Goal: Navigation & Orientation: Find specific page/section

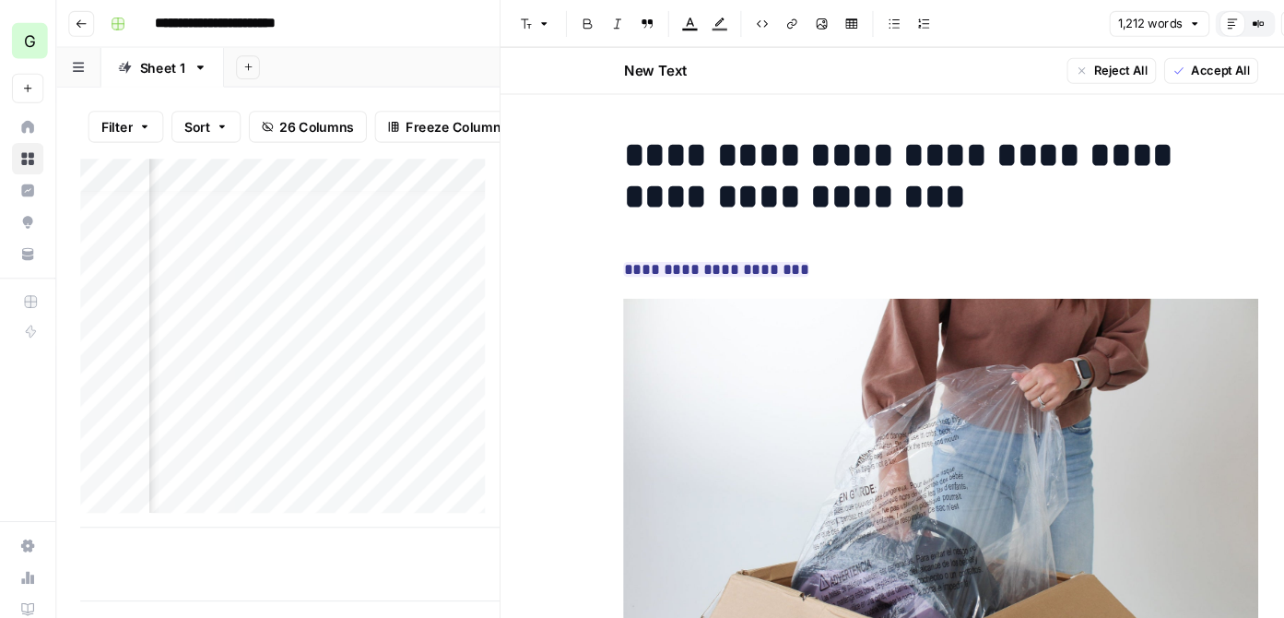
scroll to position [14, 3267]
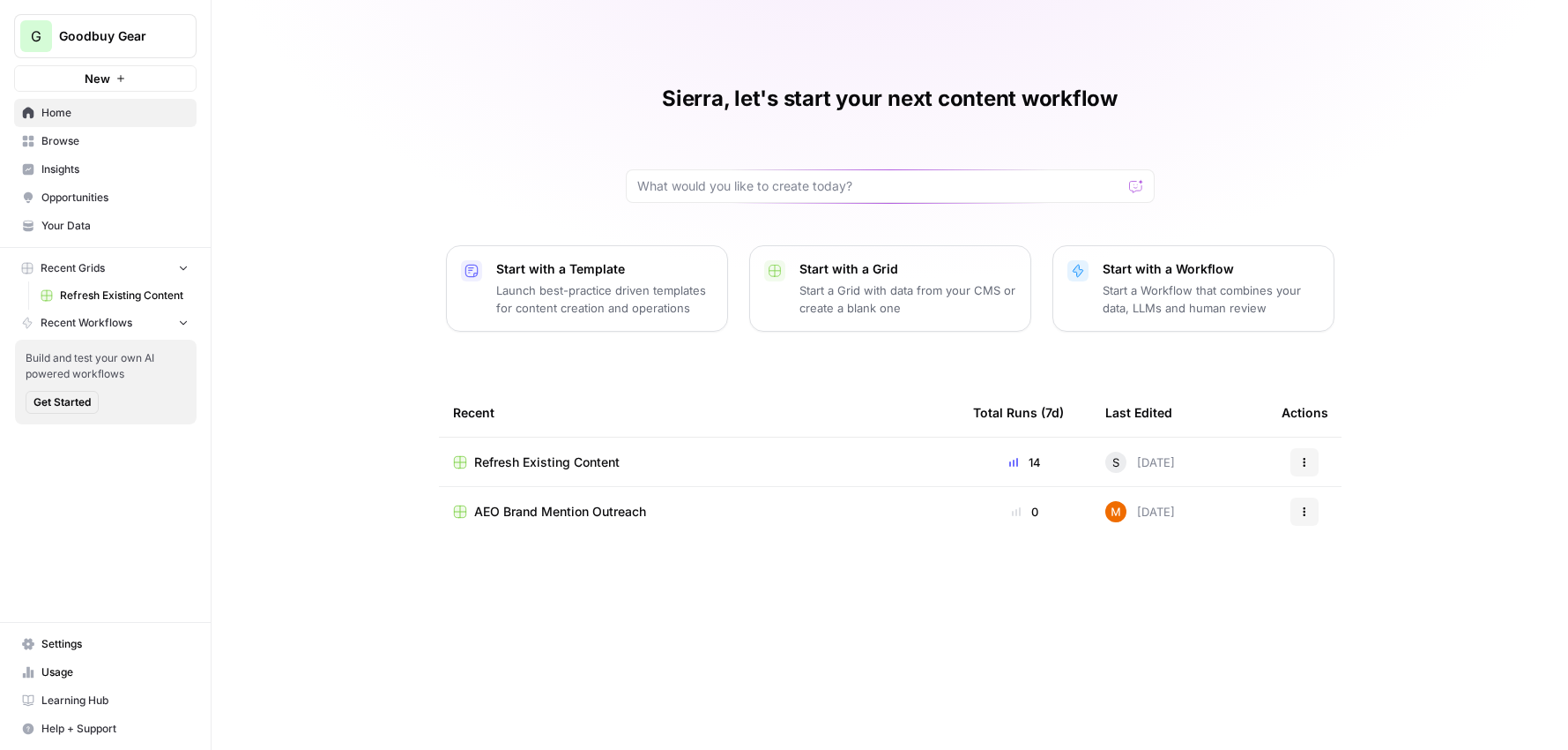
click at [80, 144] on span "Browse" at bounding box center [115, 141] width 147 height 16
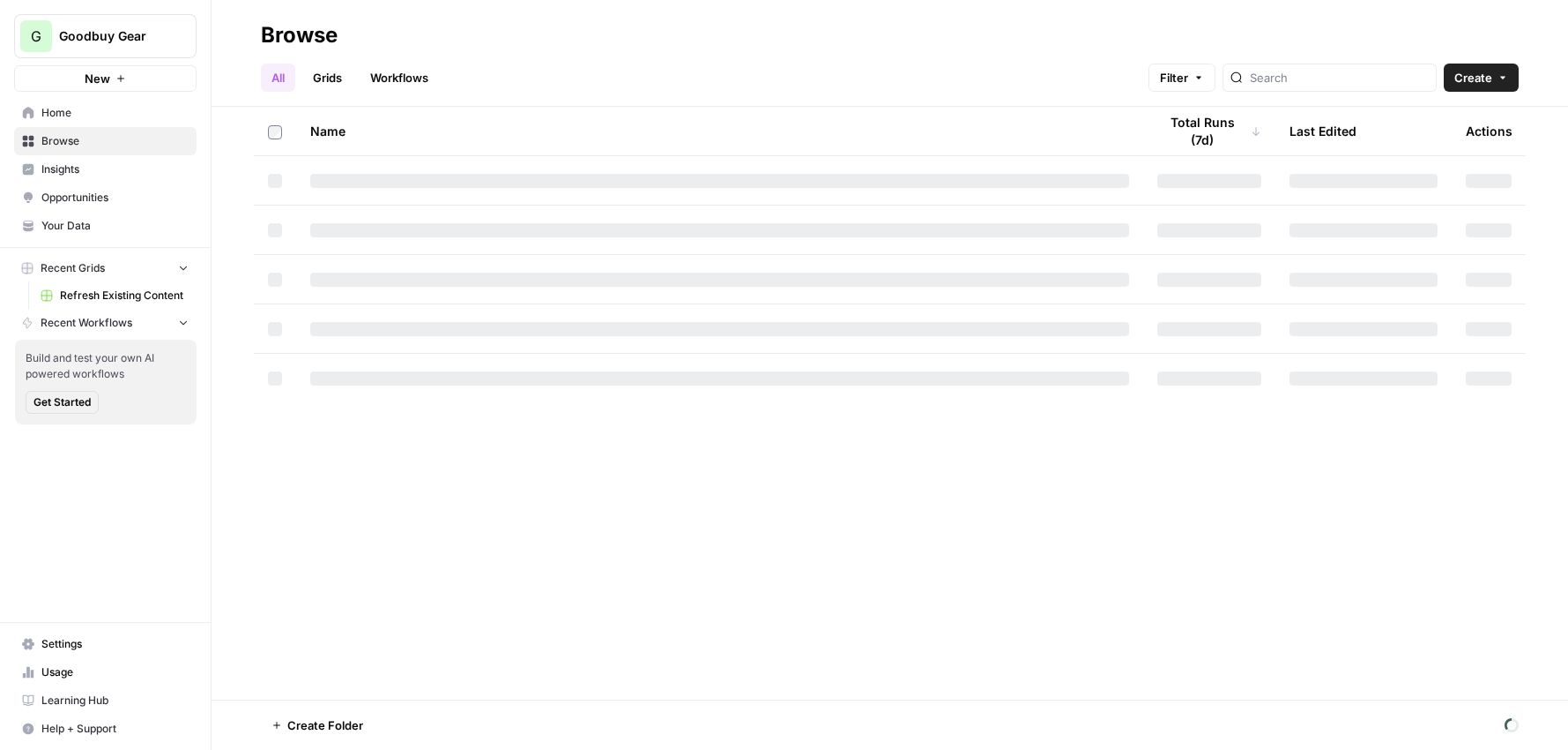
click at [80, 160] on link "Insights" at bounding box center [105, 168] width 183 height 28
